Goal: Transaction & Acquisition: Book appointment/travel/reservation

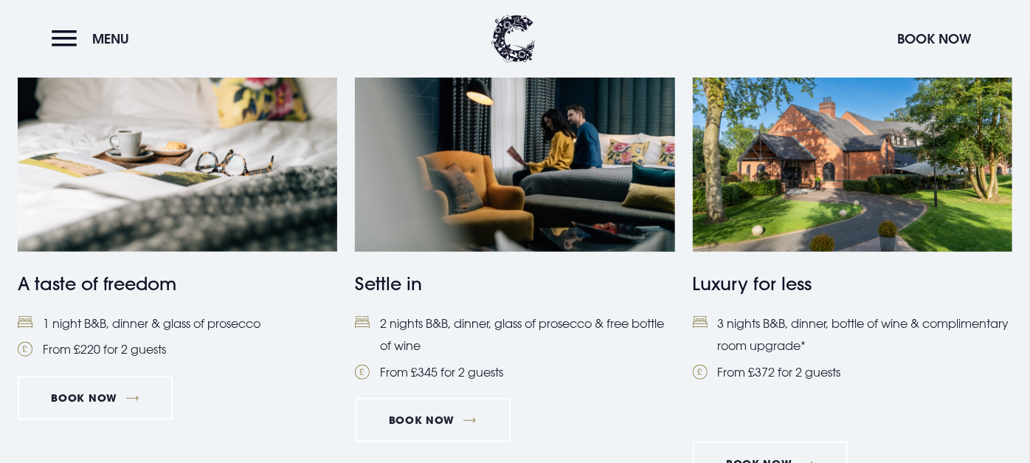
scroll to position [677, 0]
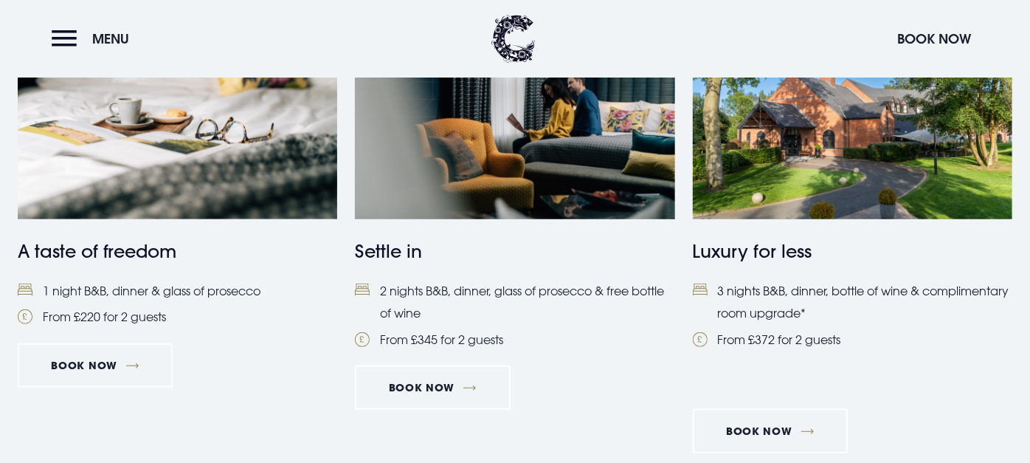
click at [787, 286] on li "3 nights B&B, dinner, bottle of wine & complimentary room upgrade*" at bounding box center [853, 302] width 320 height 45
click at [66, 34] on button "Menu" at bounding box center [94, 39] width 85 height 32
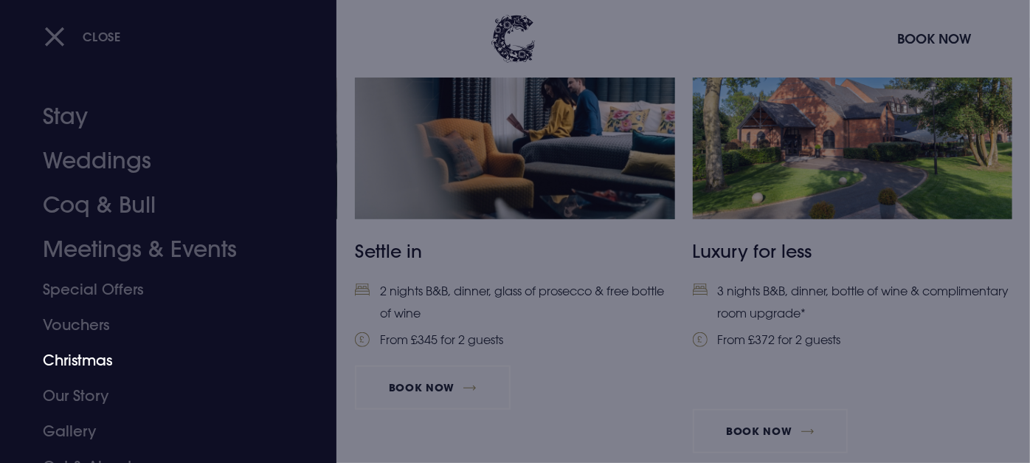
click at [75, 365] on link "Christmas" at bounding box center [159, 359] width 233 height 35
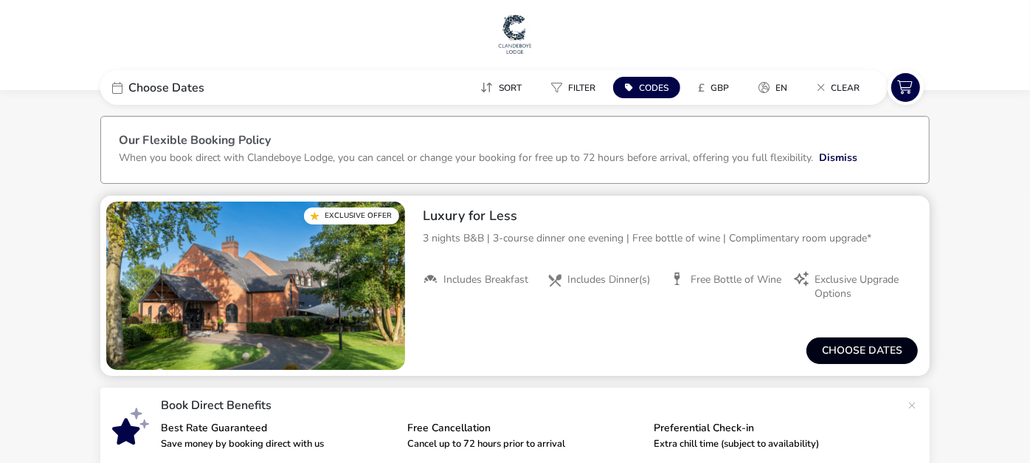
click at [835, 349] on button "Choose dates" at bounding box center [862, 350] width 111 height 27
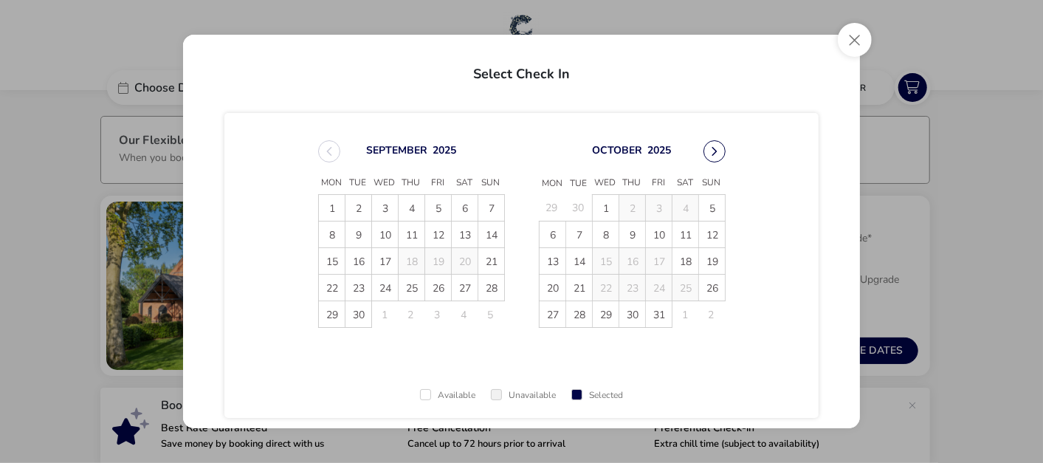
click at [711, 151] on button "Next Month" at bounding box center [714, 151] width 22 height 22
click at [548, 263] on span "15" at bounding box center [552, 261] width 26 height 26
click at [630, 258] on span "18" at bounding box center [632, 261] width 26 height 26
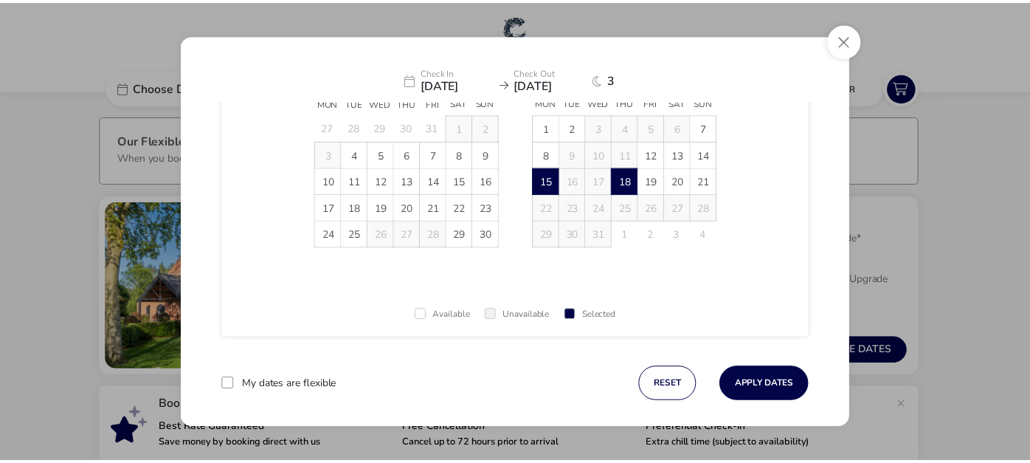
scroll to position [94, 0]
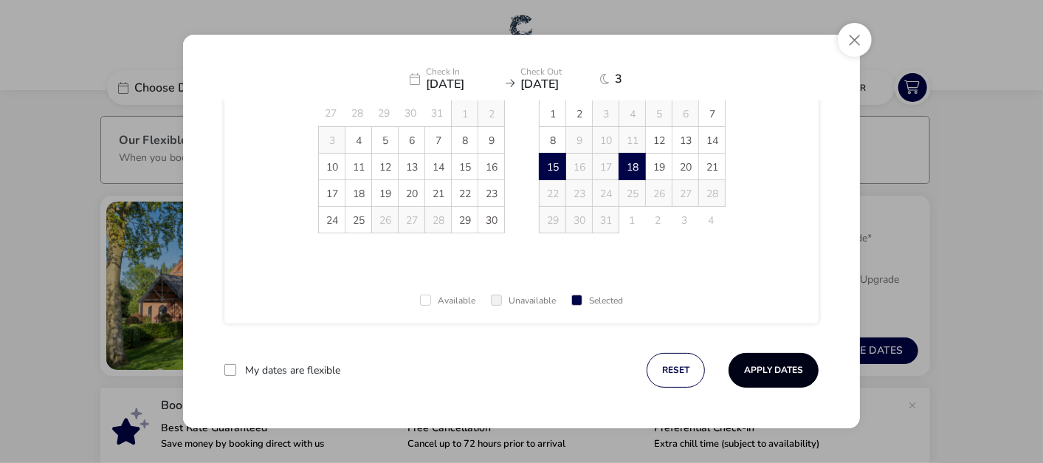
click at [774, 366] on button "Apply Dates" at bounding box center [773, 370] width 90 height 35
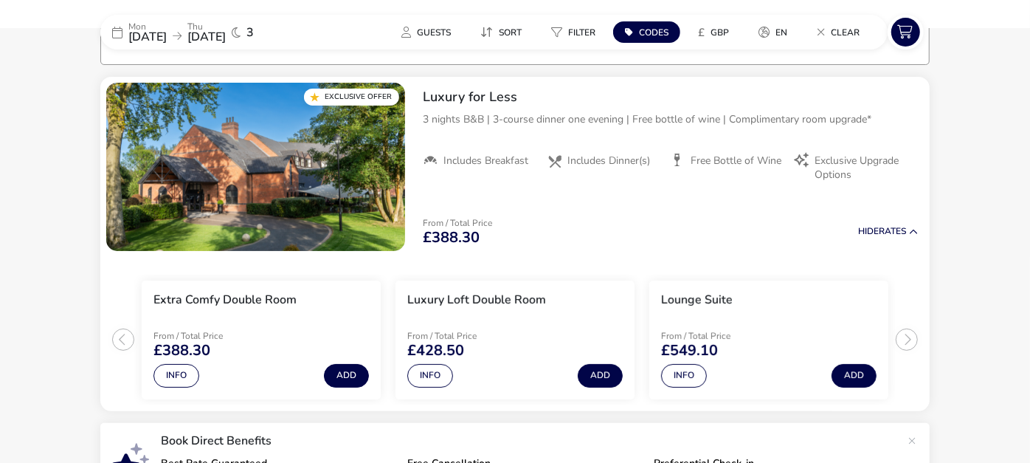
scroll to position [121, 0]
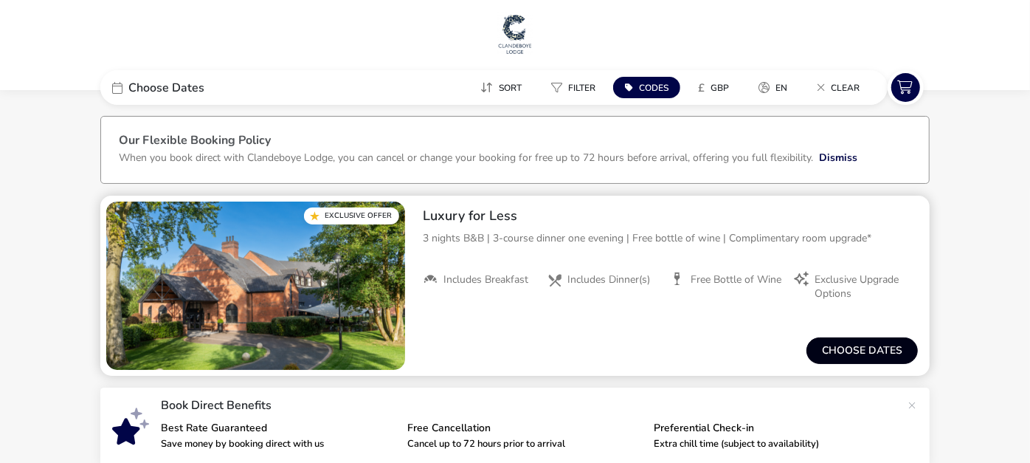
click at [859, 348] on button "Choose dates" at bounding box center [862, 350] width 111 height 27
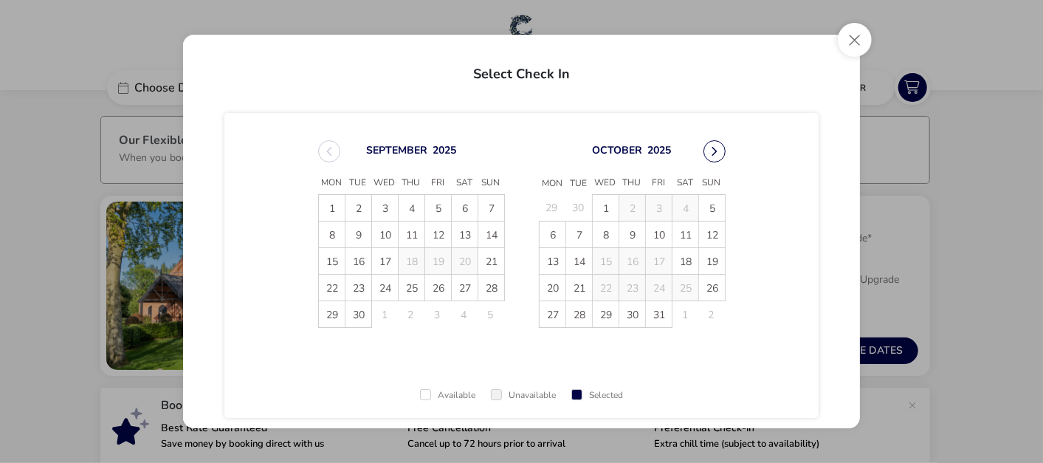
click at [704, 148] on button "Next Month" at bounding box center [714, 151] width 22 height 22
click at [853, 41] on button "Close" at bounding box center [855, 40] width 34 height 34
